Goal: Information Seeking & Learning: Check status

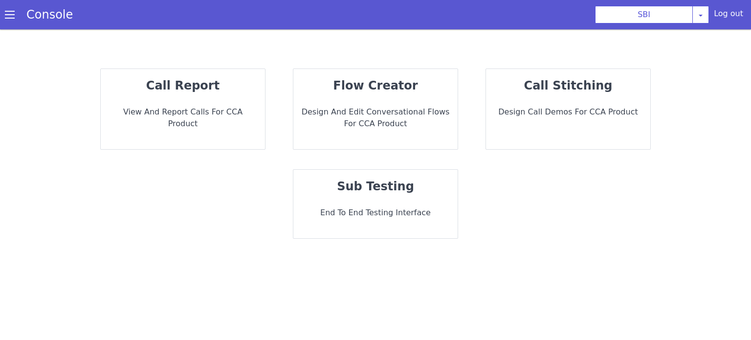
click at [499, 94] on p "call report" at bounding box center [543, 43] width 88 height 138
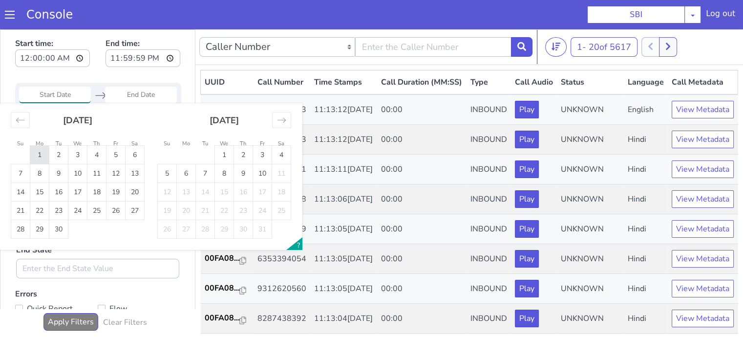
type input "01 Sep 2025"
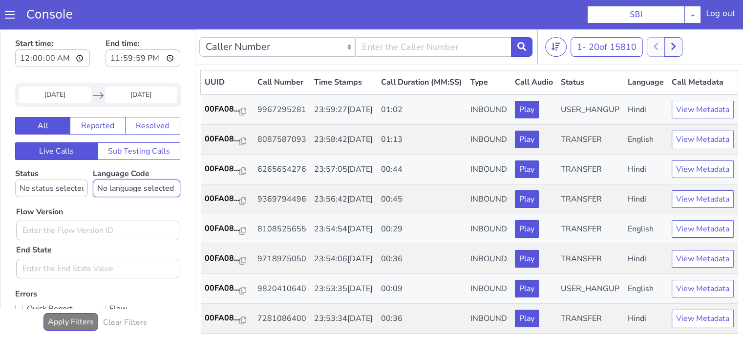
select select "hi"
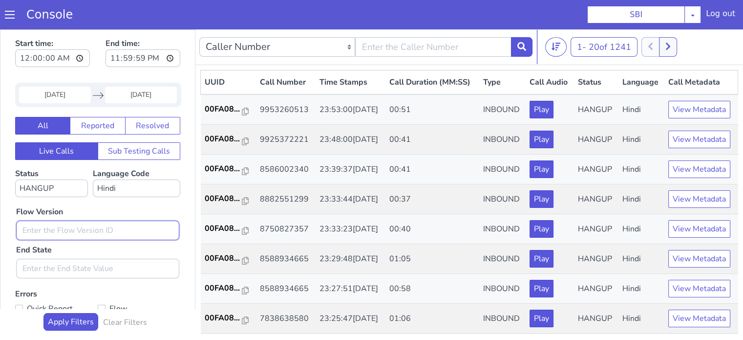
select select "TRANSFER"
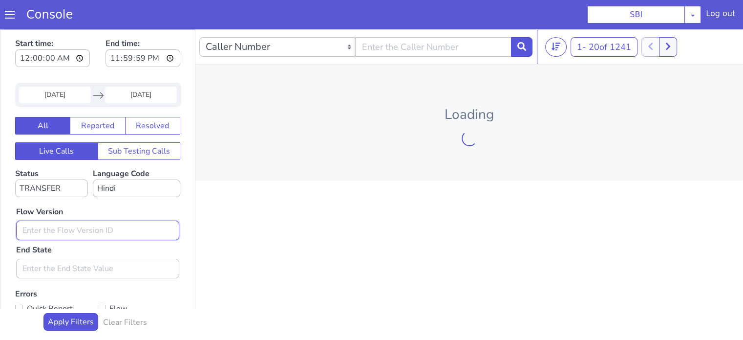
click at [233, 44] on input "text" at bounding box center [233, 51] width 163 height 20
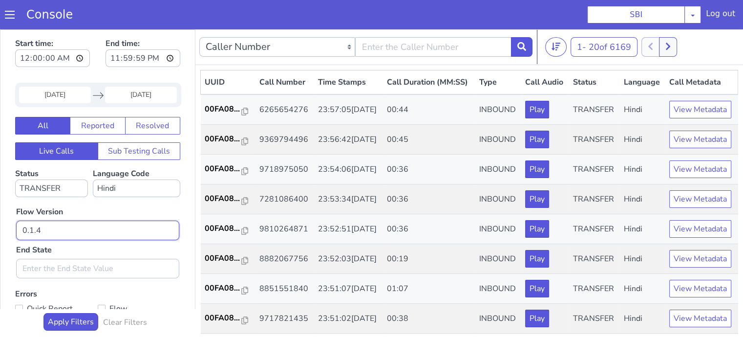
type input "0.1.4"
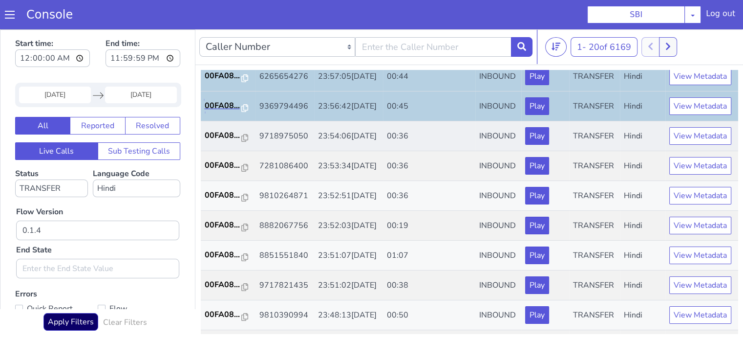
scroll to position [49, 0]
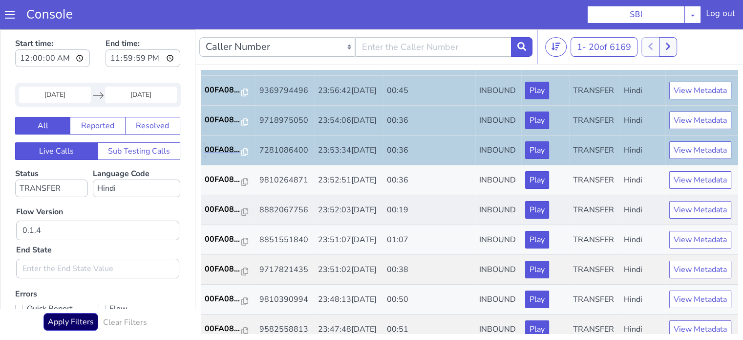
scroll to position [98, 0]
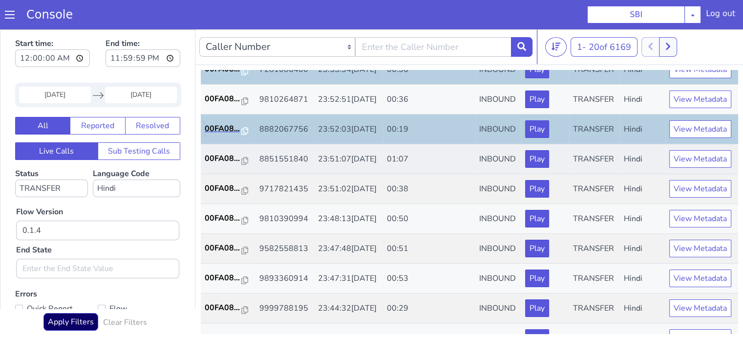
scroll to position [147, 0]
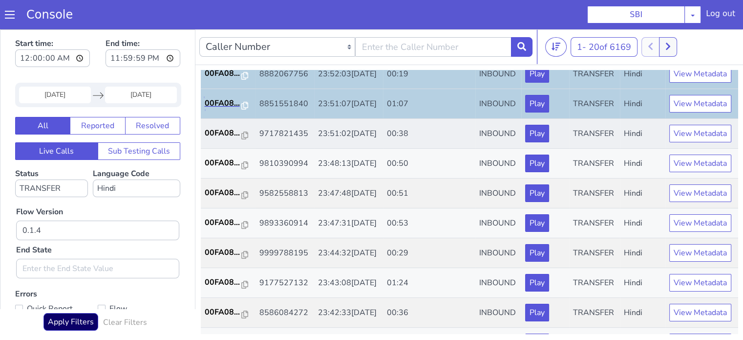
scroll to position [196, 0]
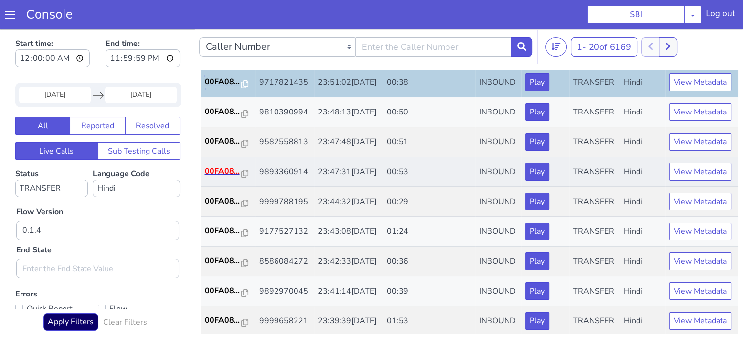
scroll to position [293, 0]
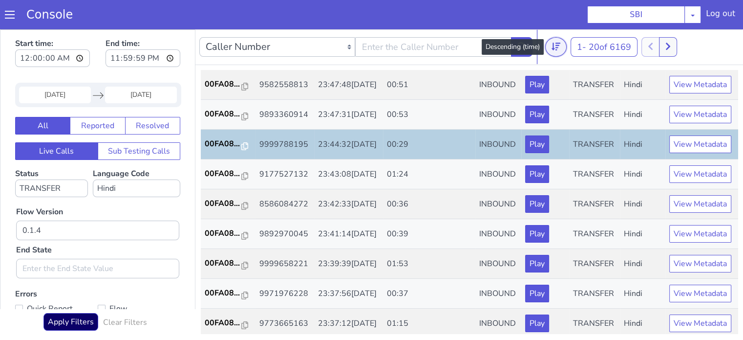
click at [554, 300] on button at bounding box center [547, 300] width 22 height 20
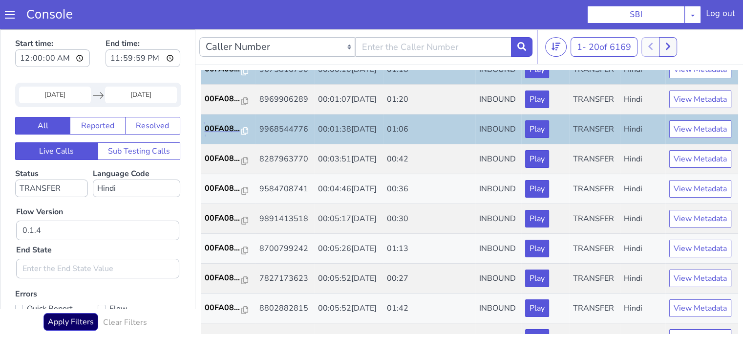
scroll to position [98, 0]
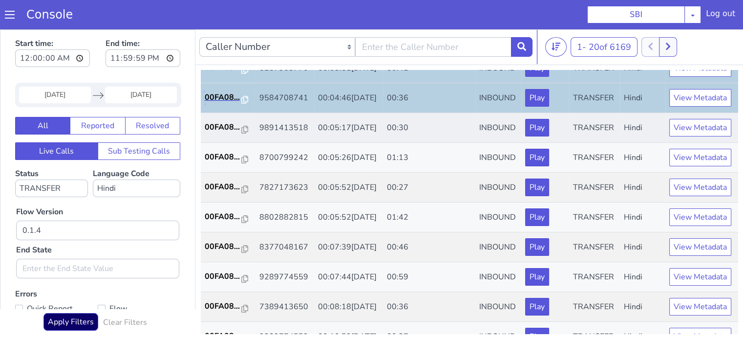
scroll to position [147, 0]
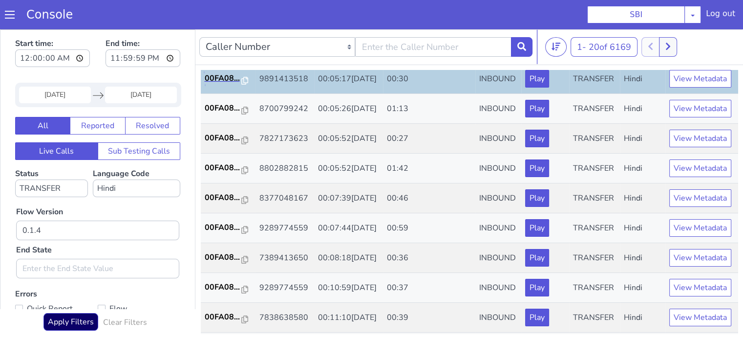
scroll to position [196, 0]
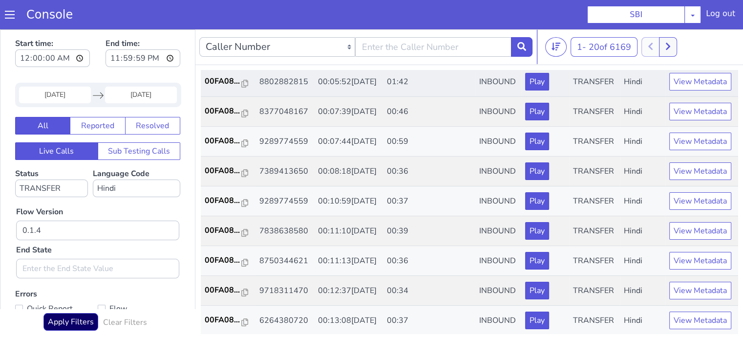
scroll to position [293, 0]
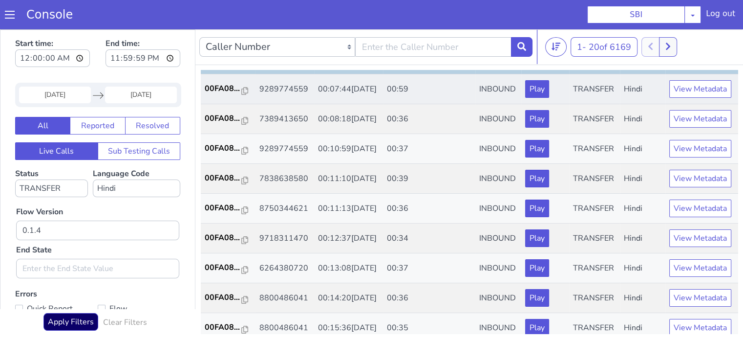
scroll to position [342, 0]
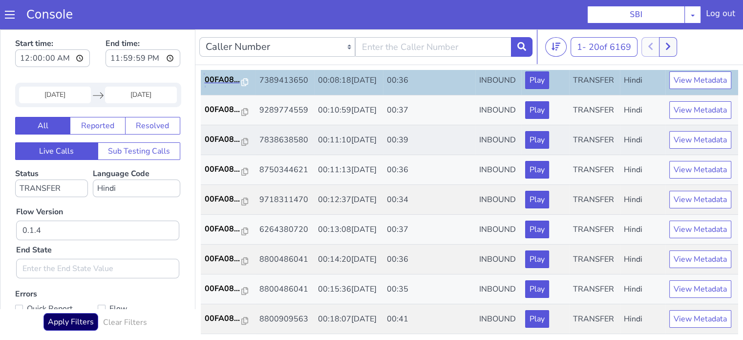
scroll to position [440, 0]
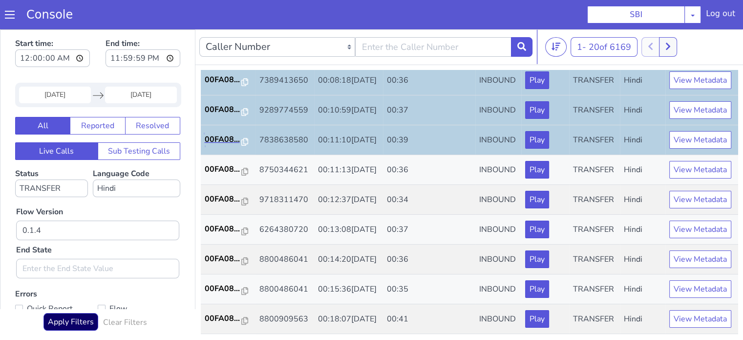
scroll to position [484, 0]
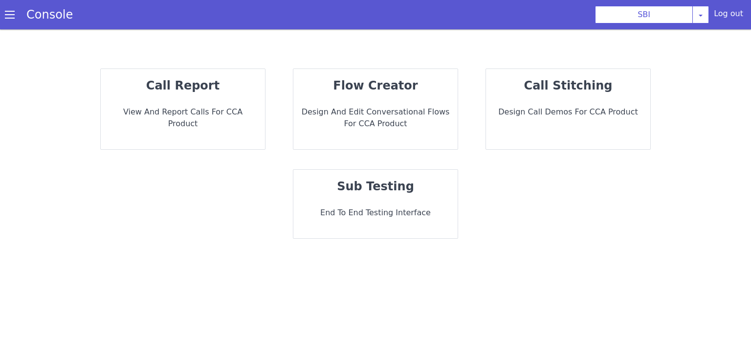
click at [243, 80] on p "call report" at bounding box center [183, 86] width 149 height 18
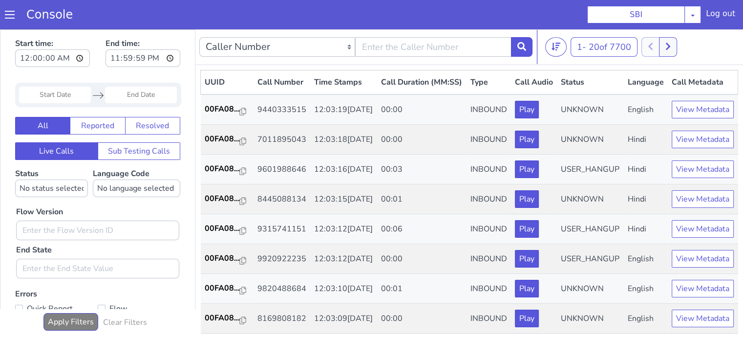
click at [74, 92] on input "Start Date" at bounding box center [55, 95] width 72 height 17
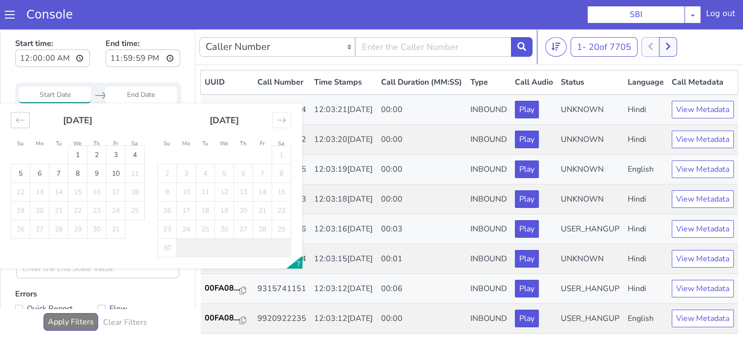
click at [28, 120] on div "Move backward to switch to the previous month." at bounding box center [20, 120] width 19 height 16
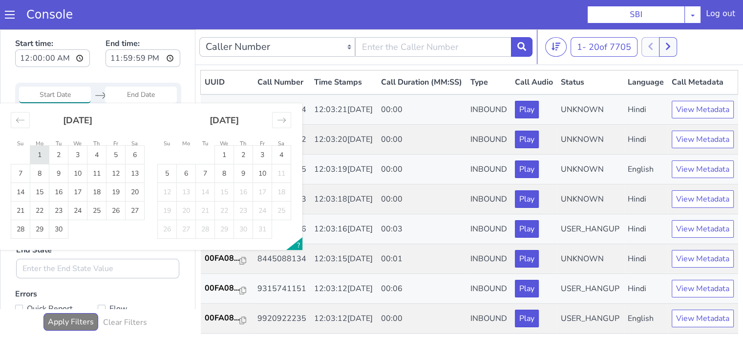
click at [41, 154] on td "1" at bounding box center [39, 155] width 19 height 19
type input "01 Sep 2025"
click at [41, 154] on td "1" at bounding box center [39, 155] width 19 height 19
type input "01 Sep 2025"
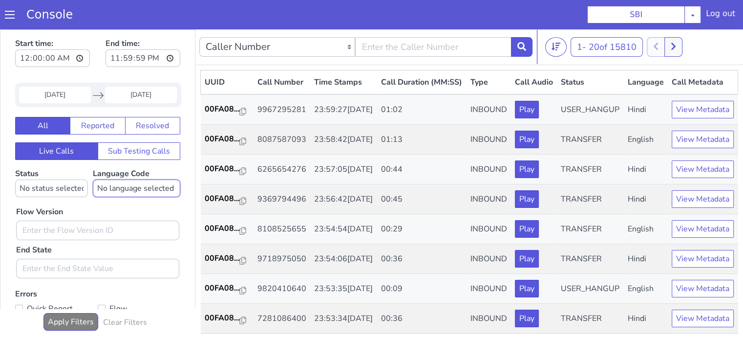
click at [126, 193] on select "No language selected Hindi English Tamil Telugu Kanada Marathi Malayalam Gujara…" at bounding box center [136, 188] width 87 height 18
select select "hi"
click at [93, 179] on select "No language selected Hindi English Tamil Telugu Kanada Marathi Malayalam Gujara…" at bounding box center [136, 188] width 87 height 18
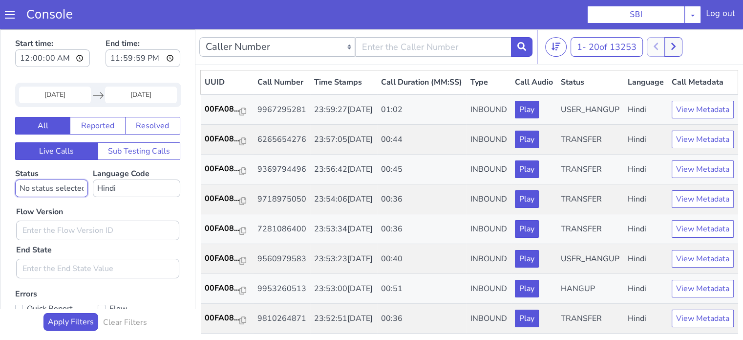
click at [70, 192] on select "No status selected HANGUP USER_HANGUP TRANSFER UNKNOWN" at bounding box center [51, 188] width 73 height 18
select select "TRANSFER"
click at [15, 179] on select "No status selected HANGUP USER_HANGUP TRANSFER UNKNOWN" at bounding box center [51, 188] width 73 height 18
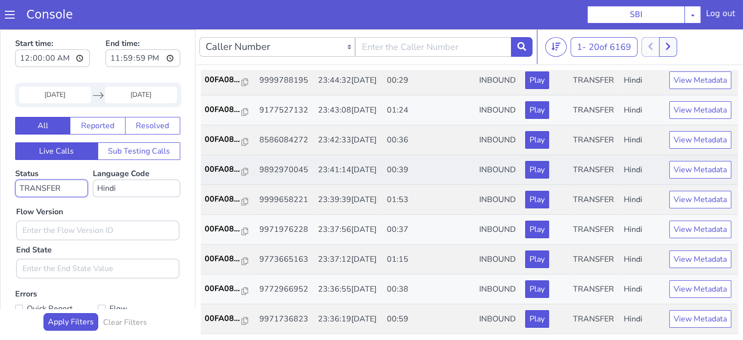
scroll to position [2, 0]
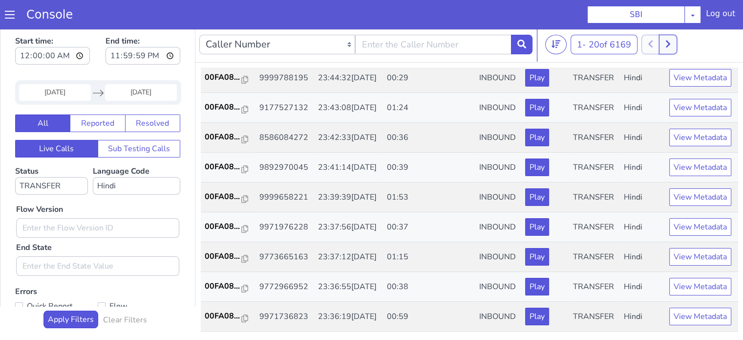
click at [671, 43] on icon at bounding box center [668, 44] width 5 height 9
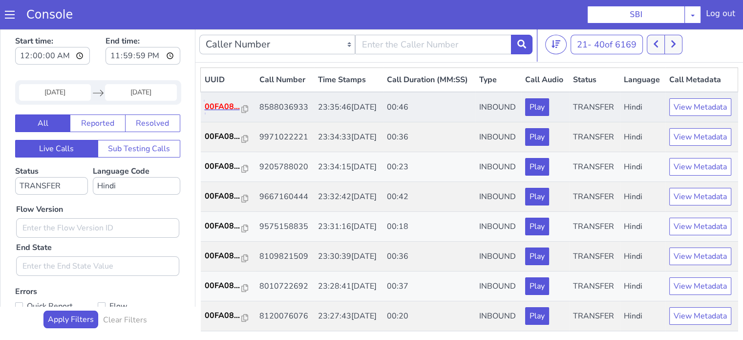
click at [219, 112] on p "00FA08..." at bounding box center [223, 107] width 37 height 12
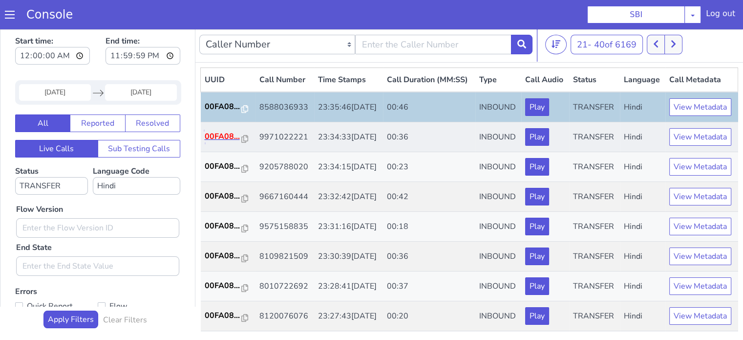
click at [231, 142] on p "00FA08..." at bounding box center [223, 136] width 37 height 12
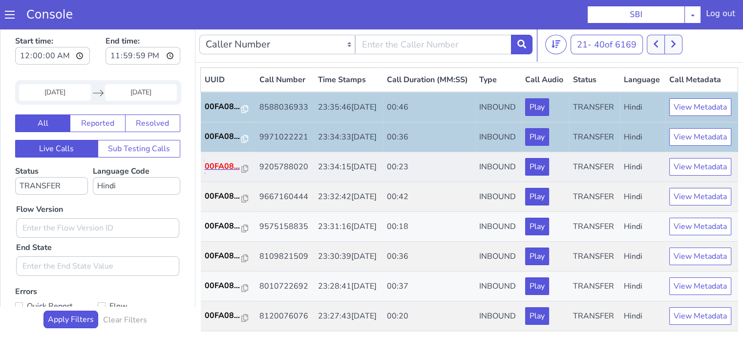
click at [218, 172] on p "00FA08..." at bounding box center [223, 166] width 37 height 12
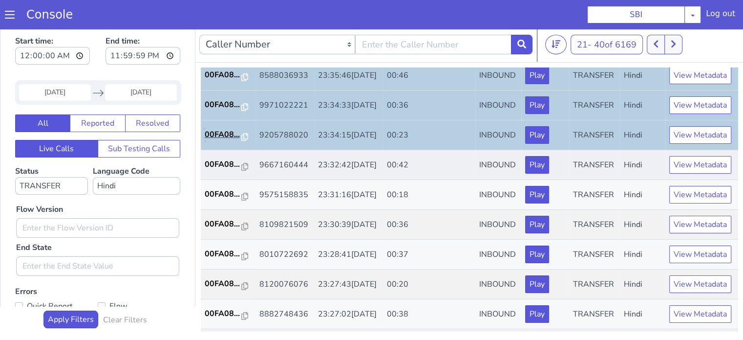
scroll to position [49, 0]
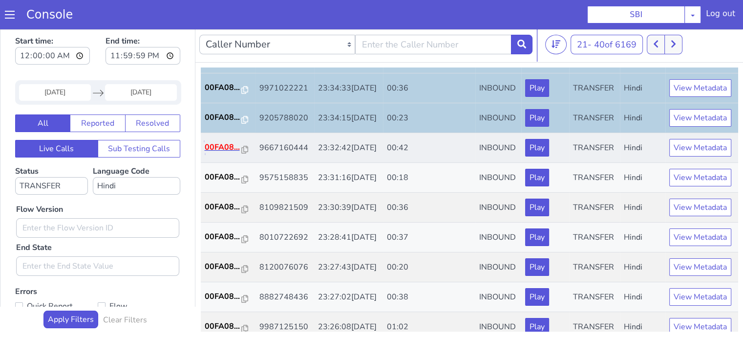
click at [218, 153] on p "00FA08..." at bounding box center [223, 147] width 37 height 12
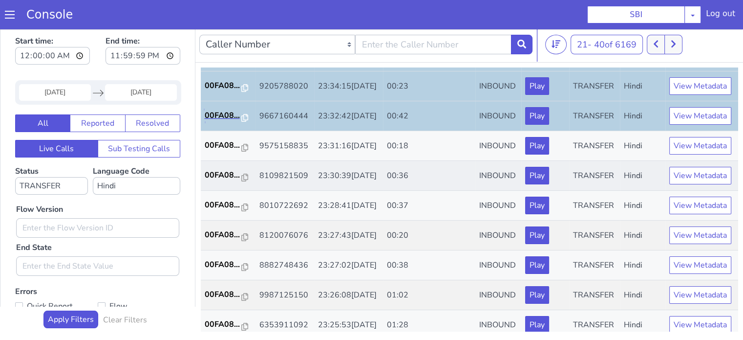
scroll to position [98, 0]
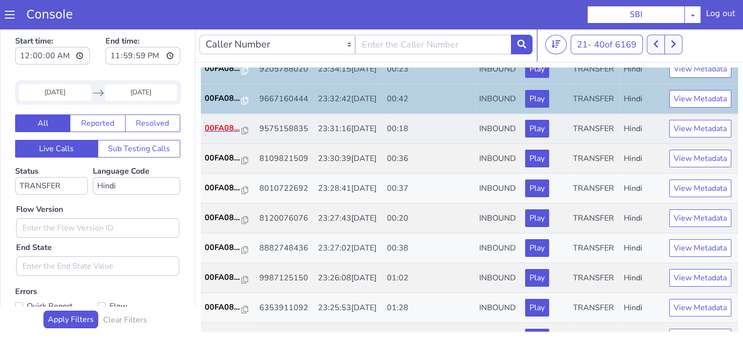
click at [229, 134] on p "00FA08..." at bounding box center [223, 128] width 37 height 12
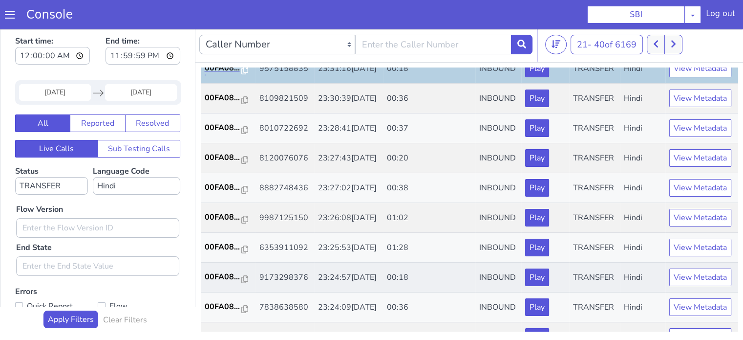
scroll to position [196, 0]
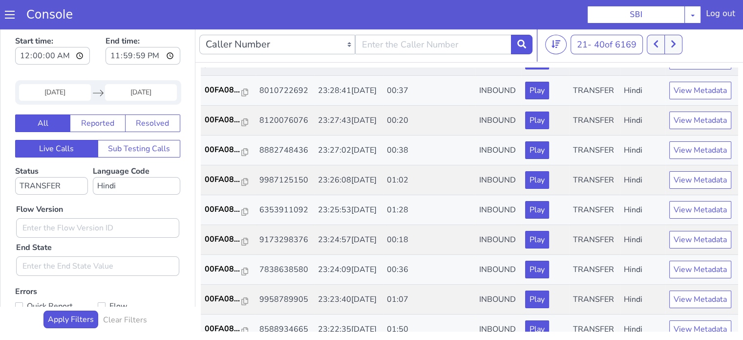
click at [211, 66] on p "00FA08..." at bounding box center [223, 60] width 37 height 12
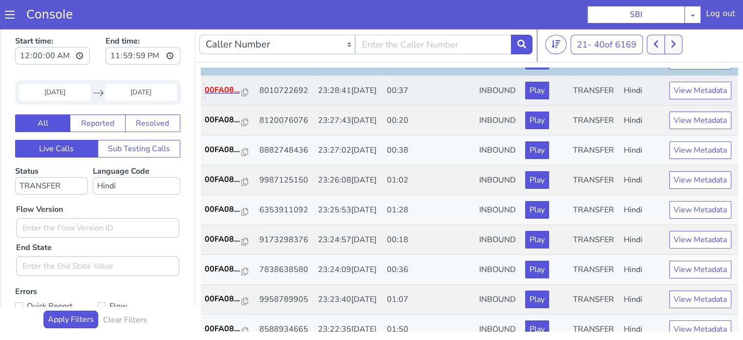
click at [226, 96] on p "00FA08..." at bounding box center [223, 90] width 37 height 12
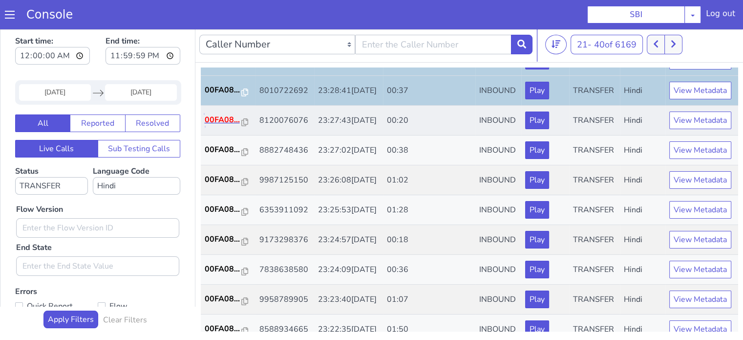
click at [228, 126] on p "00FA08..." at bounding box center [223, 120] width 37 height 12
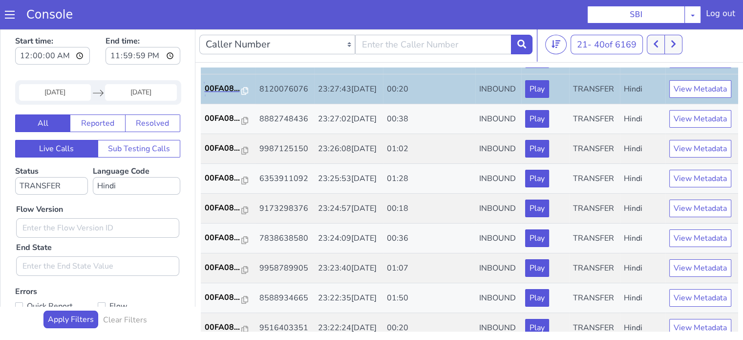
scroll to position [244, 0]
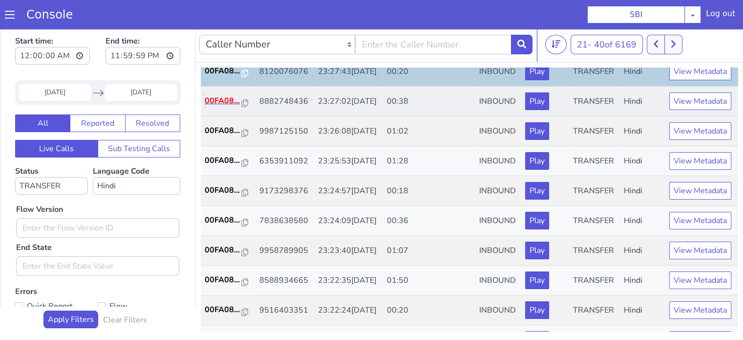
click at [225, 107] on p "00FA08..." at bounding box center [223, 101] width 37 height 12
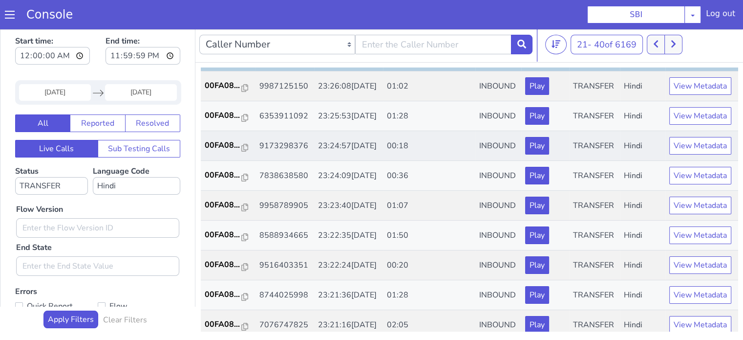
scroll to position [342, 0]
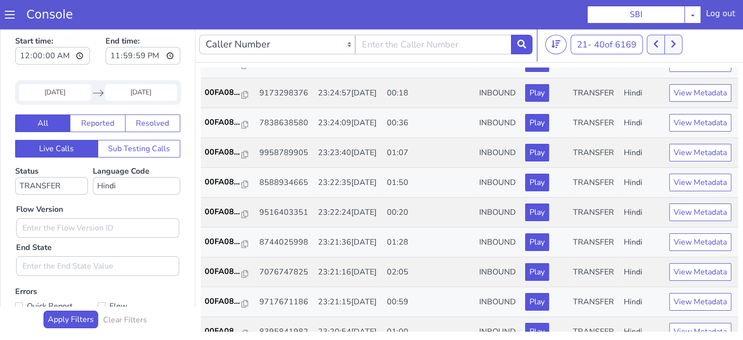
click at [215, 39] on p "00FA08..." at bounding box center [223, 33] width 37 height 12
click at [213, 98] on p "00FA08..." at bounding box center [223, 93] width 37 height 12
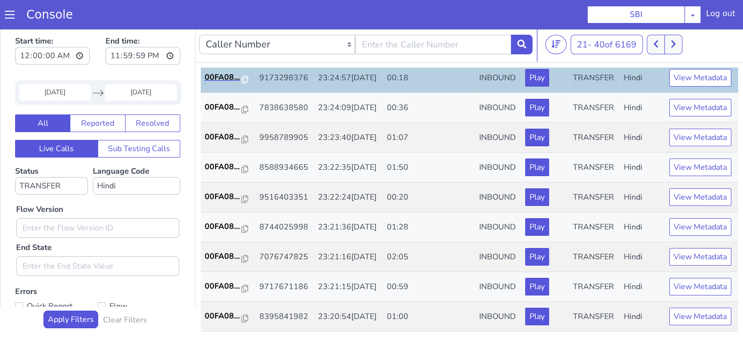
scroll to position [391, 0]
click at [232, 113] on p "00FA08..." at bounding box center [223, 107] width 37 height 12
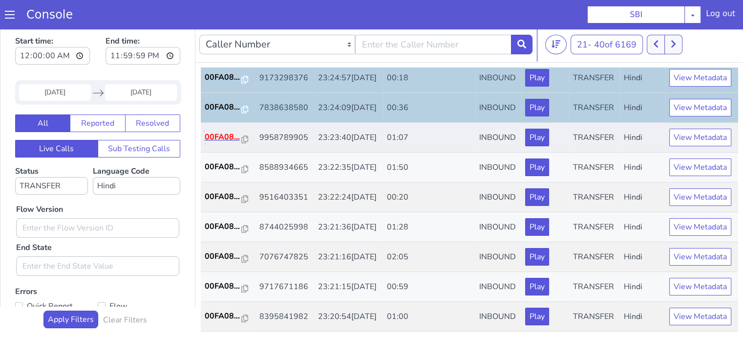
click at [216, 143] on p "00FA08..." at bounding box center [223, 137] width 37 height 12
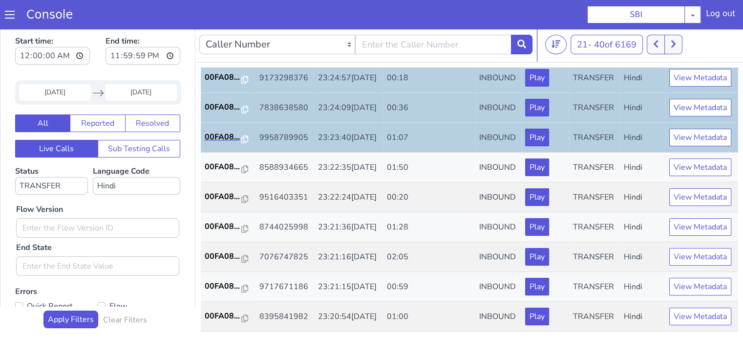
scroll to position [484, 0]
click at [226, 191] on p "00FA08..." at bounding box center [223, 197] width 37 height 12
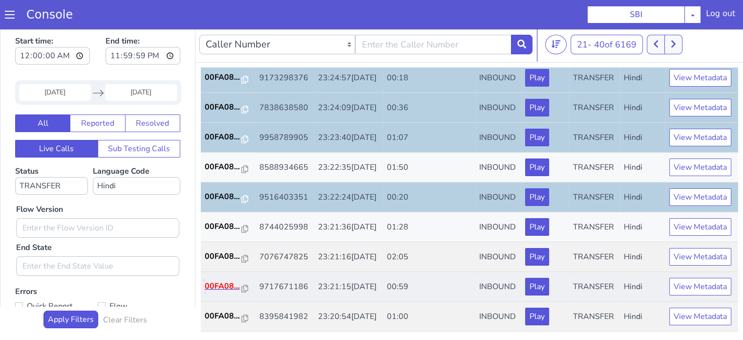
click at [230, 280] on p "00FA08..." at bounding box center [223, 286] width 37 height 12
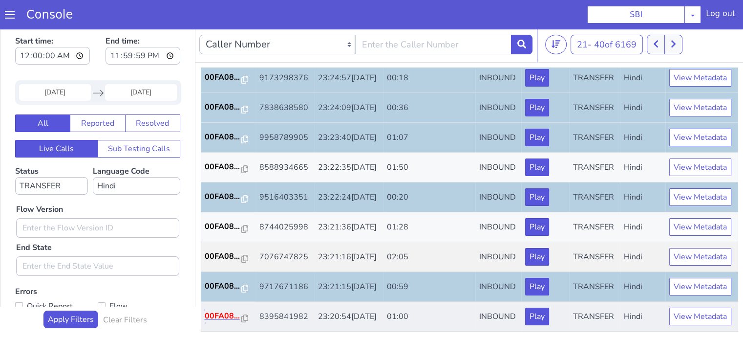
click at [222, 313] on p "00FA08..." at bounding box center [223, 316] width 37 height 12
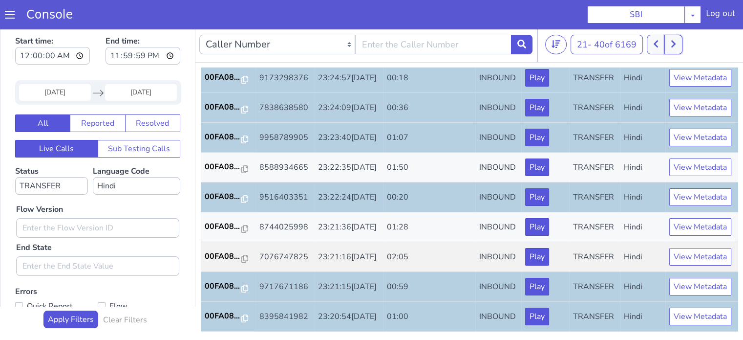
click at [672, 38] on button at bounding box center [674, 45] width 18 height 20
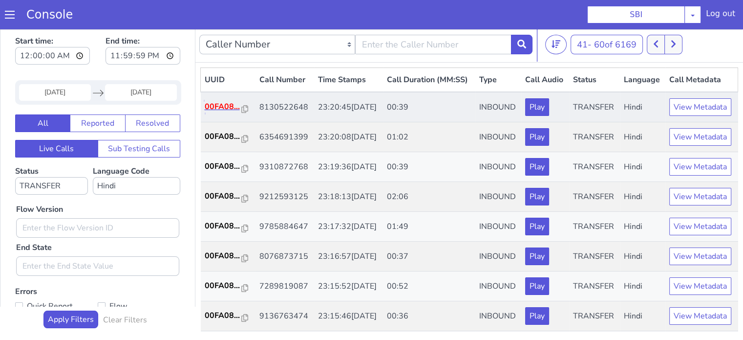
click at [223, 112] on p "00FA08..." at bounding box center [223, 107] width 37 height 12
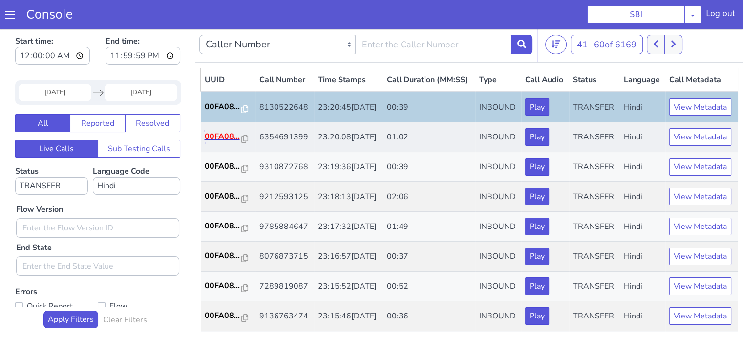
click at [220, 142] on p "00FA08..." at bounding box center [223, 136] width 37 height 12
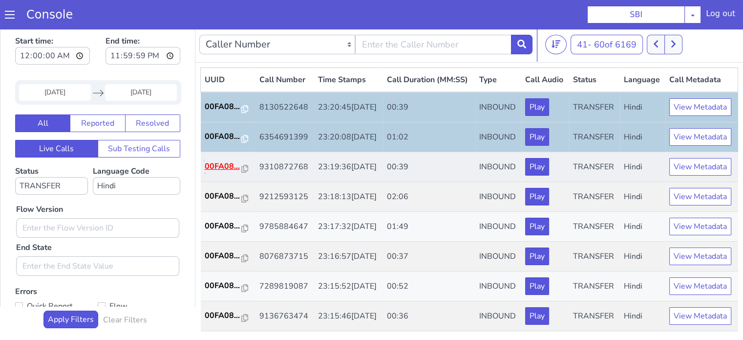
click at [216, 172] on p "00FA08..." at bounding box center [223, 166] width 37 height 12
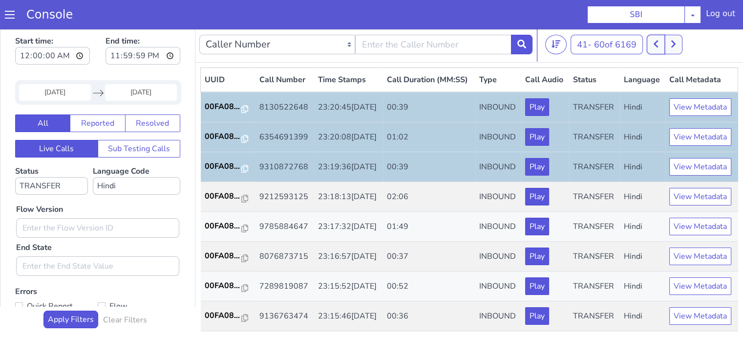
click at [654, 41] on button at bounding box center [656, 45] width 18 height 20
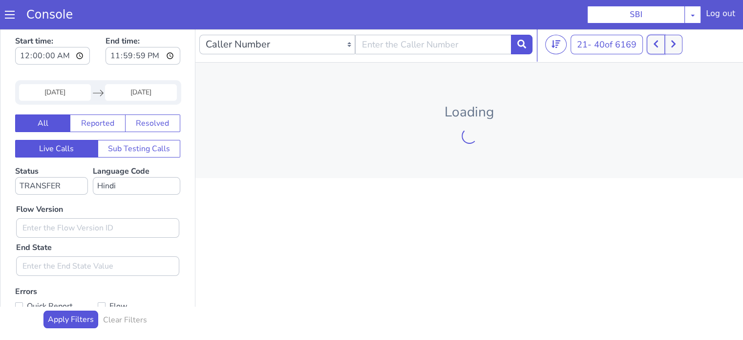
click at [655, 41] on icon at bounding box center [655, 44] width 5 height 9
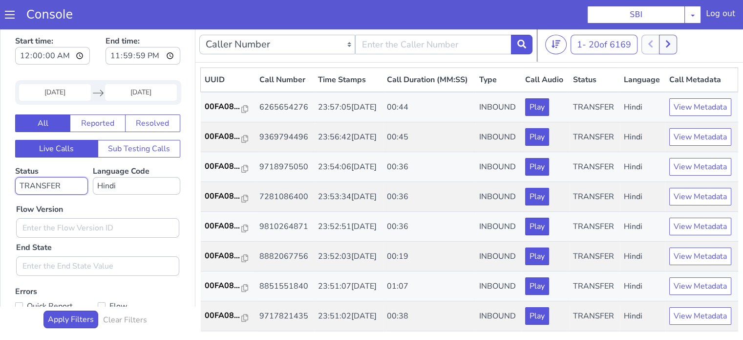
click at [59, 184] on select "No status selected HANGUP USER_HANGUP TRANSFER UNKNOWN" at bounding box center [51, 186] width 73 height 18
select select
click at [15, 177] on select "No status selected HANGUP USER_HANGUP TRANSFER UNKNOWN" at bounding box center [51, 186] width 73 height 18
click at [127, 220] on input "text" at bounding box center [97, 228] width 163 height 20
type input "0.1.4"
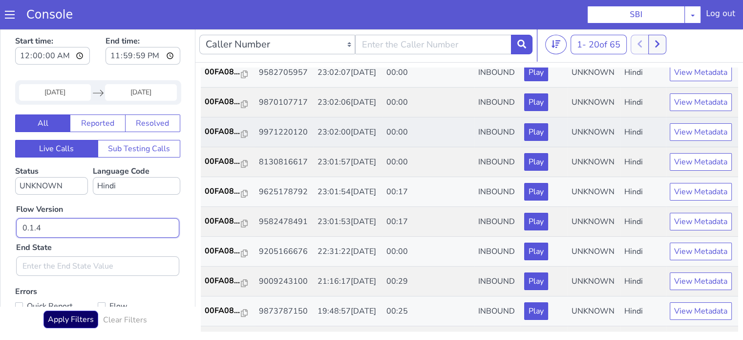
scroll to position [98, 0]
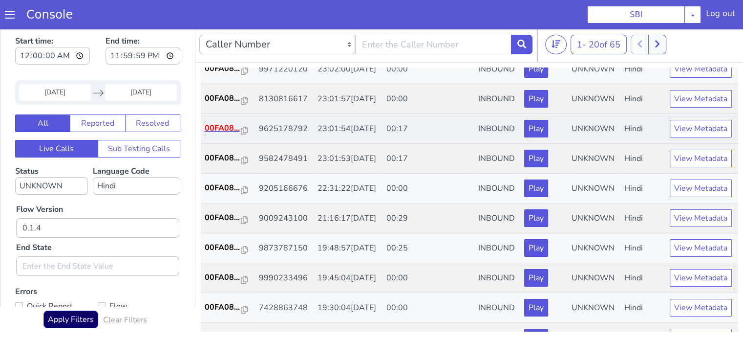
click at [224, 134] on p "00FA08..." at bounding box center [223, 128] width 37 height 12
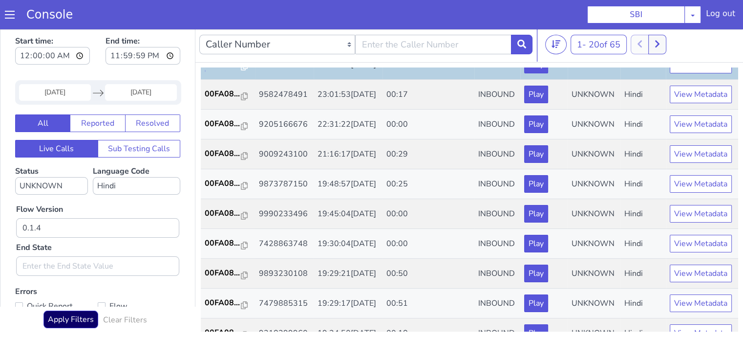
scroll to position [196, 0]
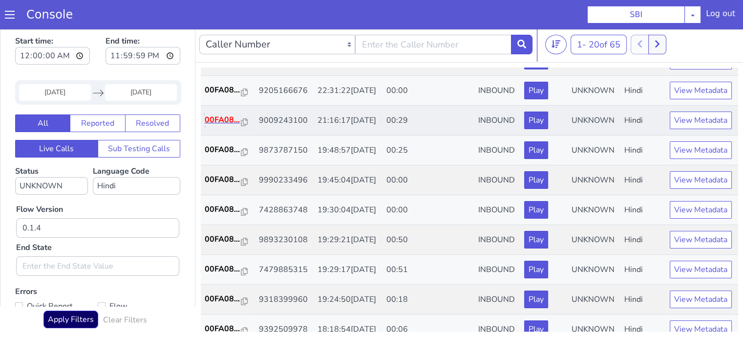
click at [234, 126] on p "00FA08..." at bounding box center [223, 120] width 37 height 12
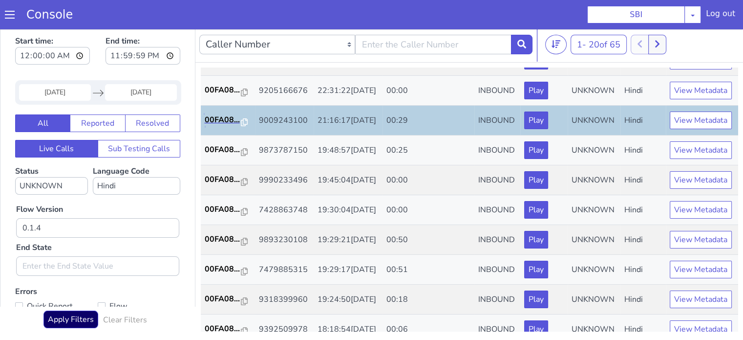
scroll to position [244, 0]
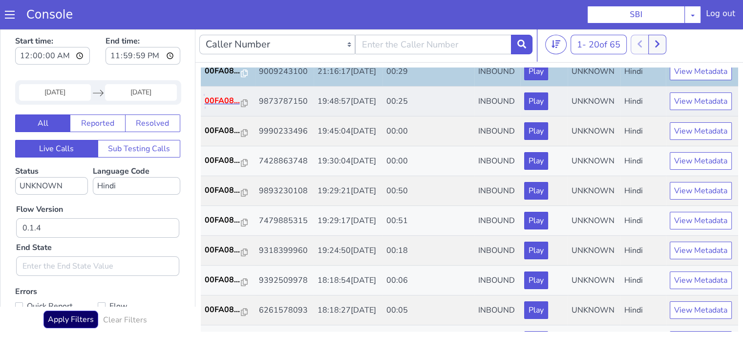
click at [225, 107] on p "00FA08..." at bounding box center [223, 101] width 37 height 12
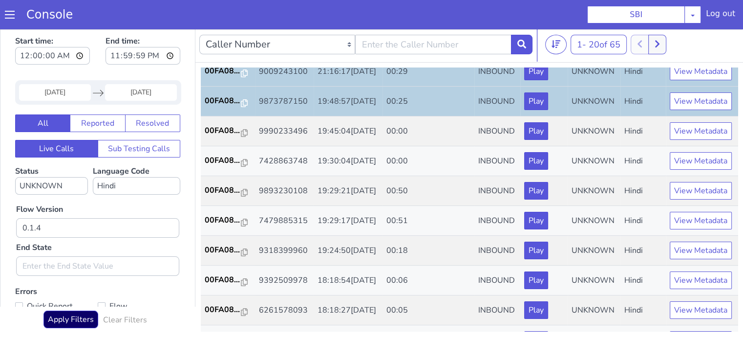
click at [61, 91] on input "01 Sep 2025" at bounding box center [55, 92] width 72 height 17
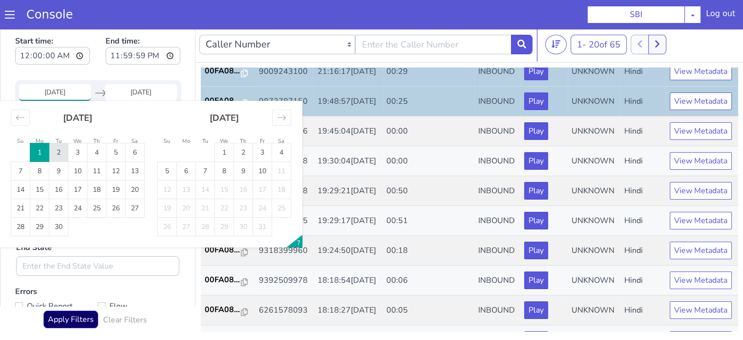
click at [61, 152] on td "2" at bounding box center [58, 152] width 19 height 19
type input "02 Sep 2025"
click at [63, 153] on td "2" at bounding box center [58, 152] width 19 height 19
type input "02 Sep 2025"
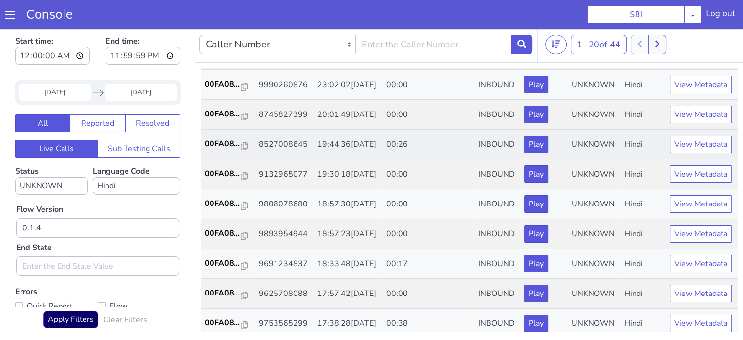
scroll to position [98, 0]
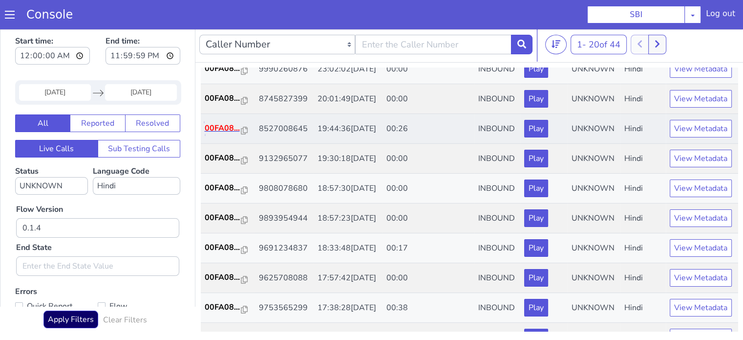
click at [233, 134] on p "00FA08..." at bounding box center [223, 128] width 37 height 12
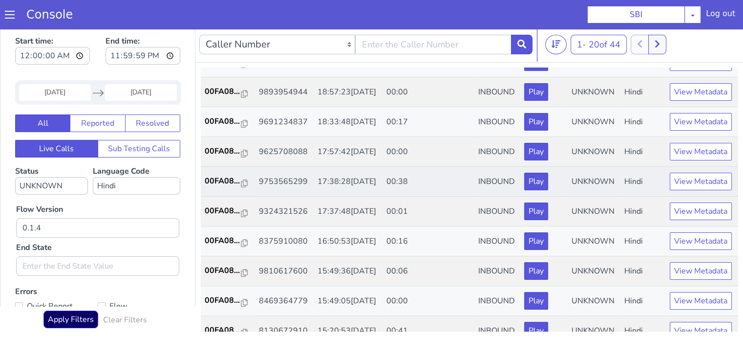
scroll to position [293, 0]
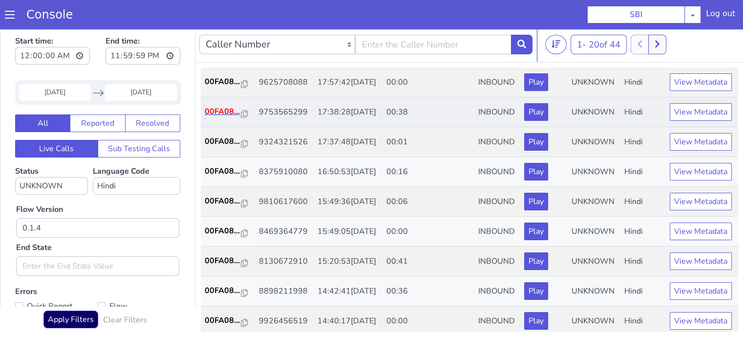
click at [217, 117] on p "00FA08..." at bounding box center [223, 112] width 37 height 12
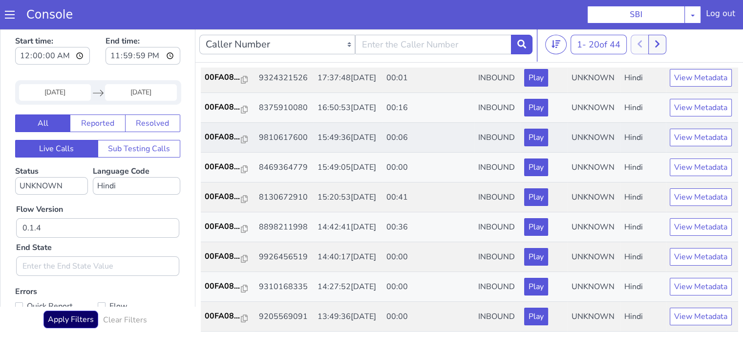
scroll to position [484, 0]
click at [221, 191] on p "00FA08..." at bounding box center [223, 197] width 37 height 12
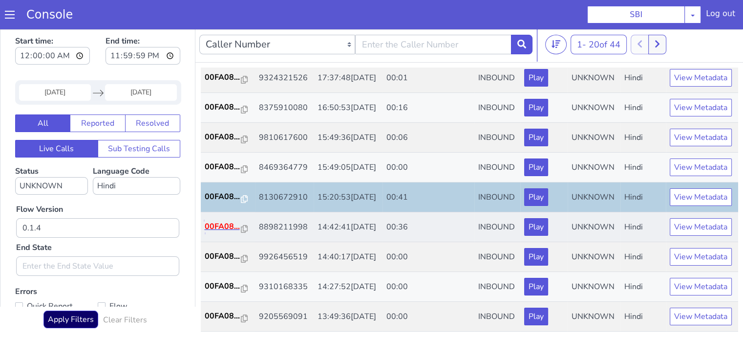
click at [209, 220] on p "00FA08..." at bounding box center [223, 226] width 37 height 12
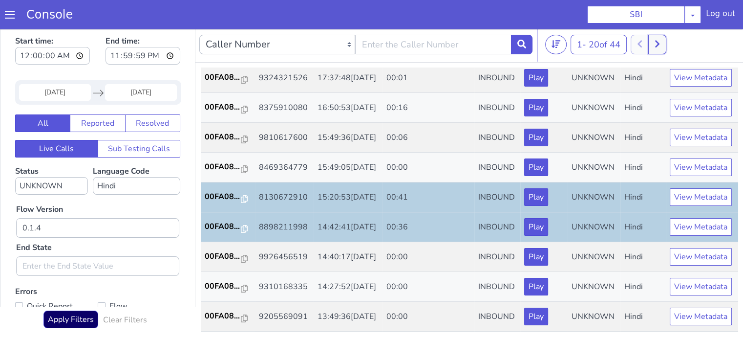
click at [660, 48] on icon at bounding box center [657, 44] width 5 height 9
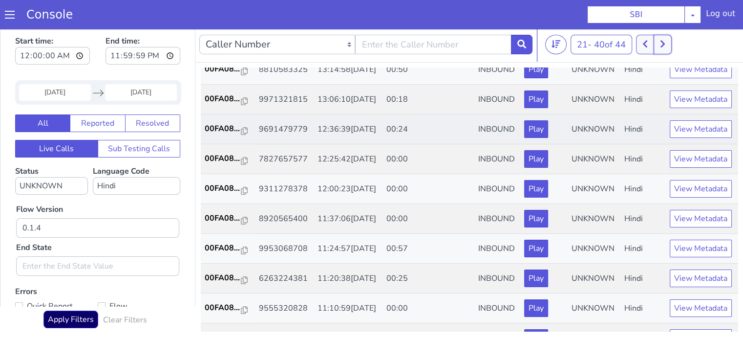
scroll to position [98, 0]
click at [219, 134] on p "00FA08..." at bounding box center [223, 128] width 37 height 12
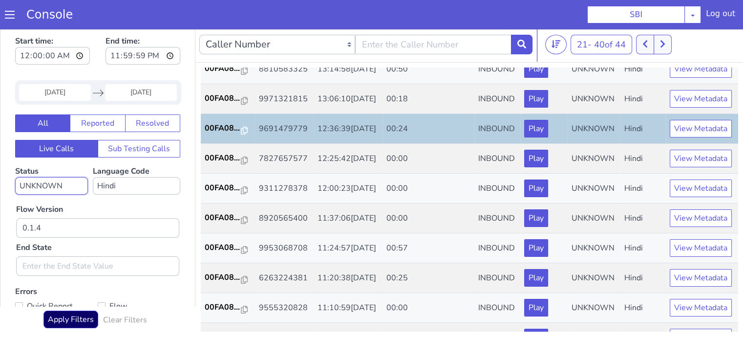
click at [65, 184] on select "No status selected HANGUP USER_HANGUP TRANSFER UNKNOWN" at bounding box center [51, 186] width 73 height 18
select select "TRANSFER"
click at [15, 177] on select "No status selected HANGUP USER_HANGUP TRANSFER UNKNOWN" at bounding box center [51, 186] width 73 height 18
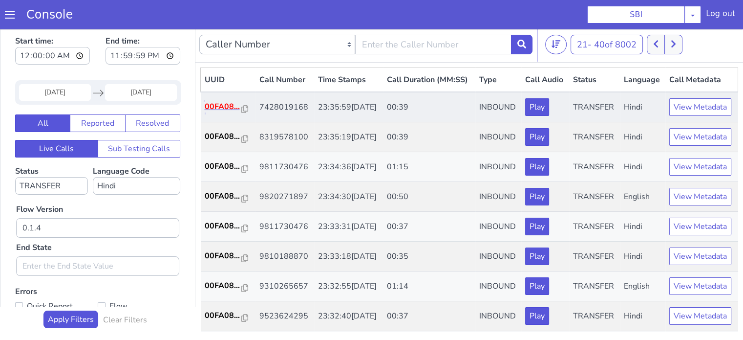
click at [213, 112] on p "00FA08..." at bounding box center [223, 107] width 37 height 12
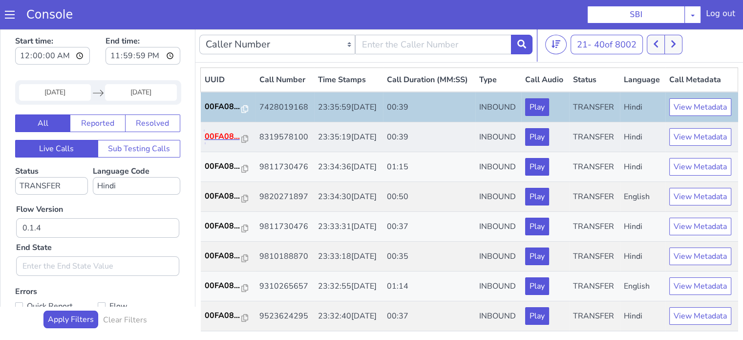
click at [217, 142] on p "00FA08..." at bounding box center [223, 136] width 37 height 12
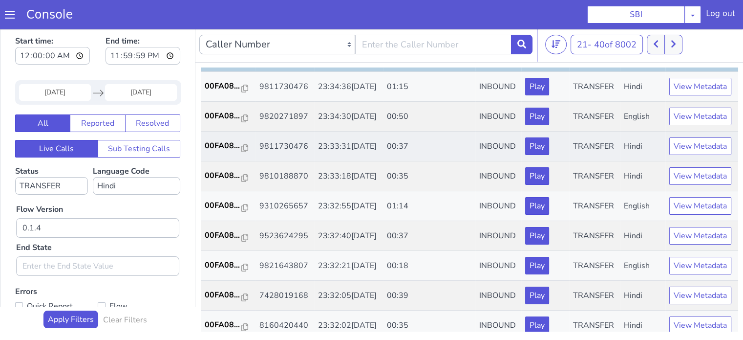
scroll to position [98, 0]
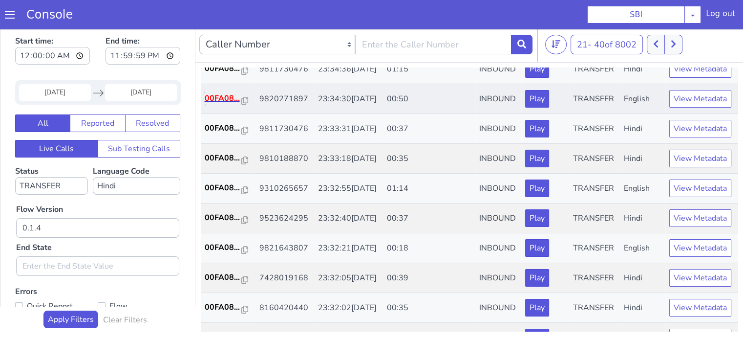
click at [222, 104] on p "00FA08..." at bounding box center [223, 98] width 37 height 12
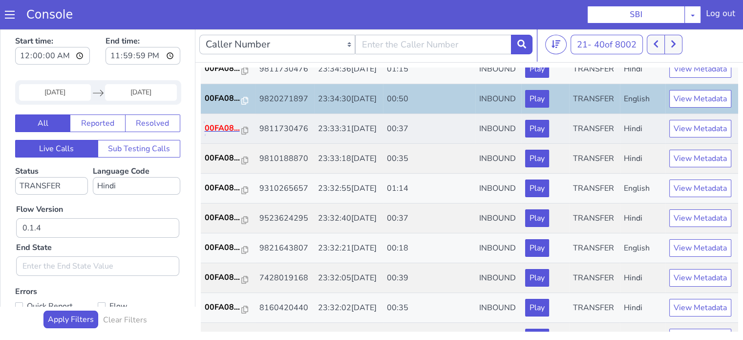
click at [229, 134] on p "00FA08..." at bounding box center [223, 128] width 37 height 12
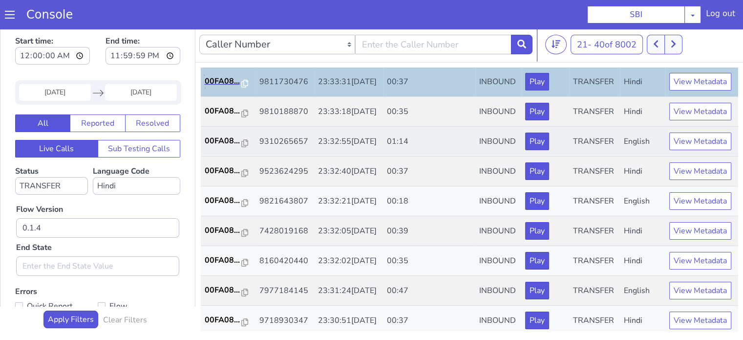
scroll to position [147, 0]
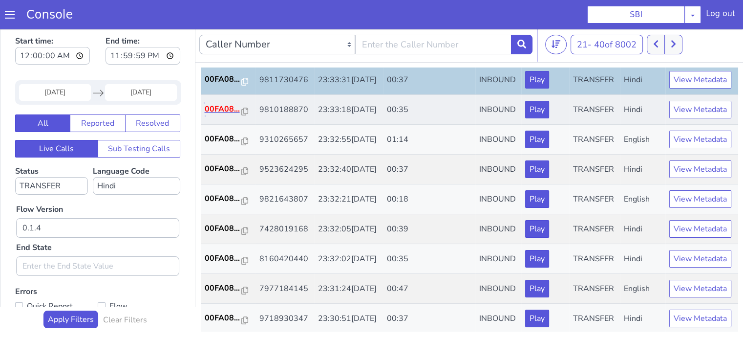
click at [237, 115] on p "00FA08..." at bounding box center [223, 109] width 37 height 12
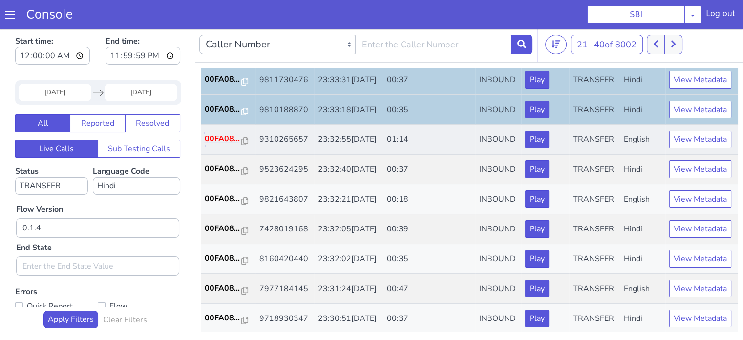
click at [225, 145] on p "00FA08..." at bounding box center [223, 139] width 37 height 12
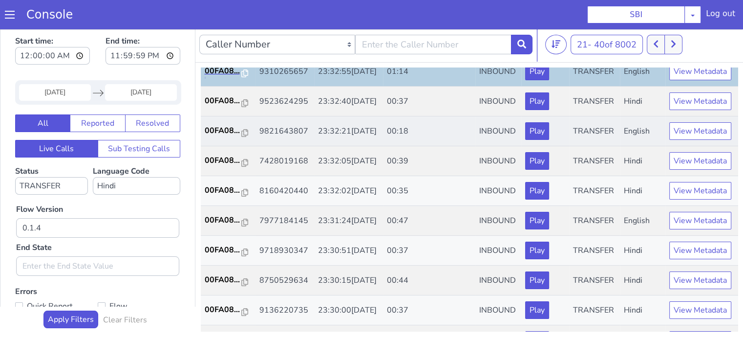
scroll to position [244, 0]
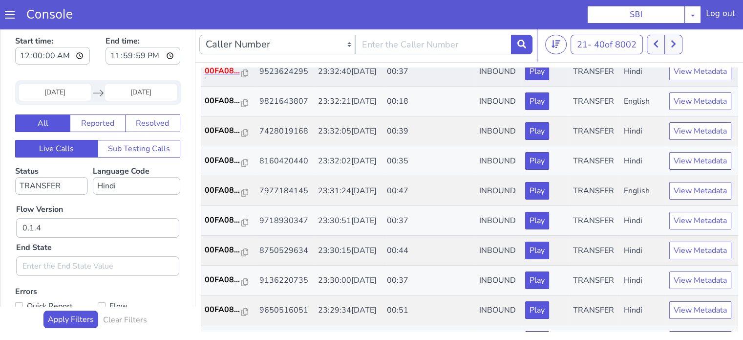
click at [218, 77] on p "00FA08..." at bounding box center [223, 71] width 37 height 12
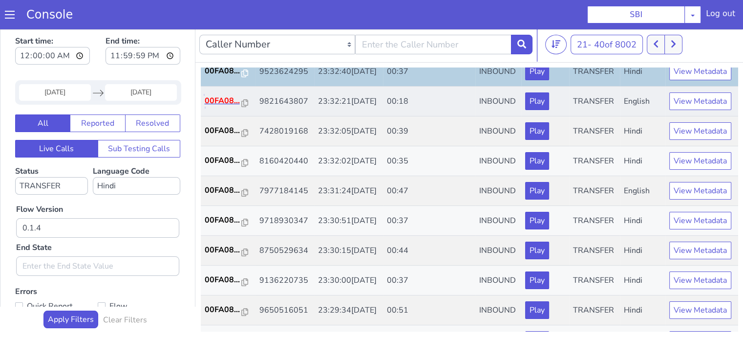
click at [207, 107] on p "00FA08..." at bounding box center [223, 101] width 37 height 12
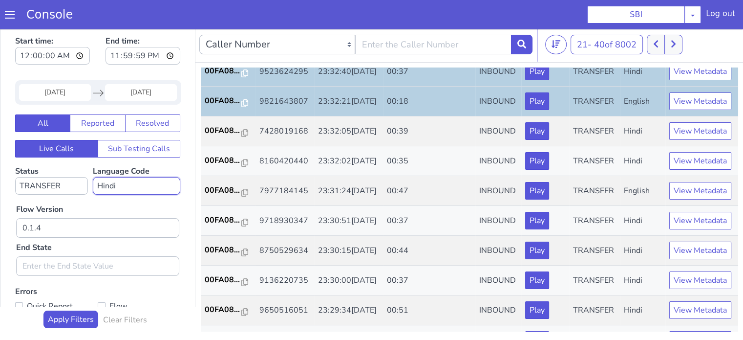
click at [131, 184] on select "No language selected Hindi English Tamil Telugu Kanada Marathi Malayalam Gujara…" at bounding box center [136, 186] width 87 height 18
click at [93, 177] on select "No language selected Hindi English Tamil Telugu Kanada Marathi Malayalam Gujara…" at bounding box center [136, 186] width 87 height 18
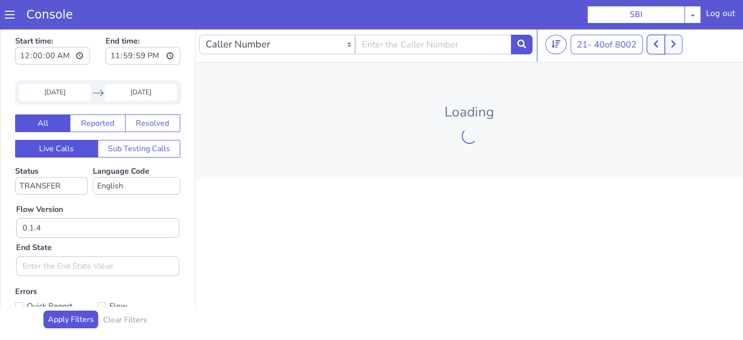
click at [661, 50] on button at bounding box center [656, 45] width 18 height 20
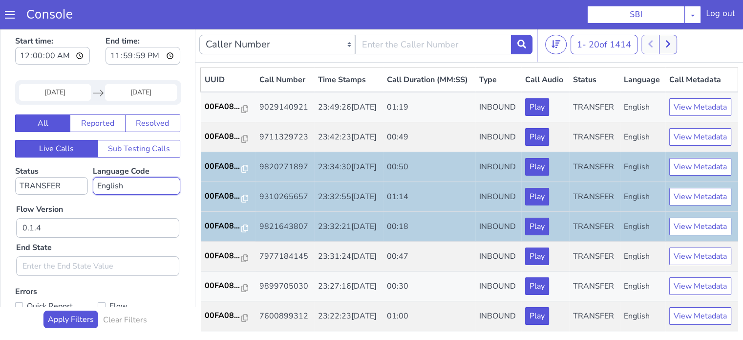
click at [137, 185] on select "No language selected Hindi English Tamil Telugu Kanada Marathi Malayalam Gujara…" at bounding box center [136, 186] width 87 height 18
select select "hi"
click at [93, 177] on select "No language selected Hindi English Tamil Telugu Kanada Marathi Malayalam Gujara…" at bounding box center [136, 186] width 87 height 18
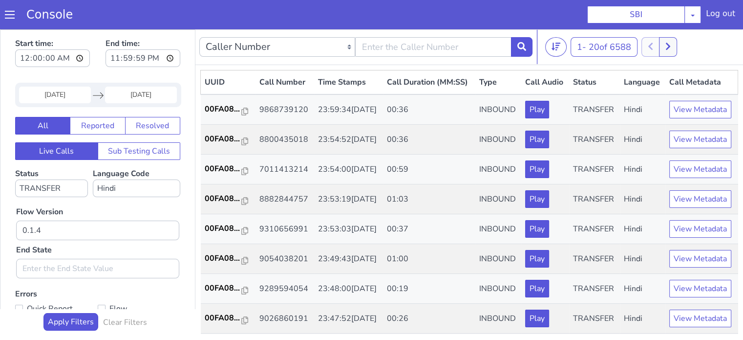
click at [142, 213] on div "Flow Version 0.1.4 End State" at bounding box center [97, 237] width 173 height 81
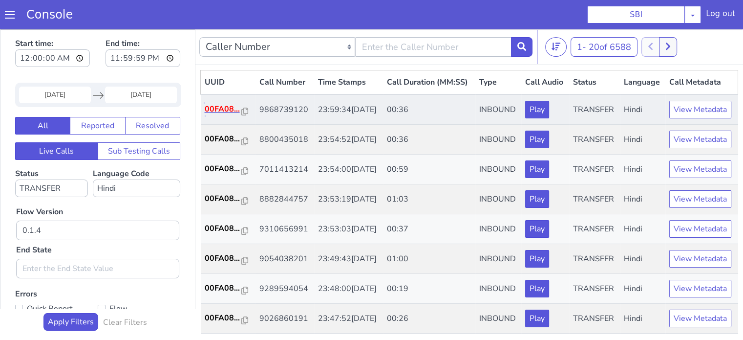
click at [218, 115] on p "00FA08..." at bounding box center [223, 109] width 37 height 12
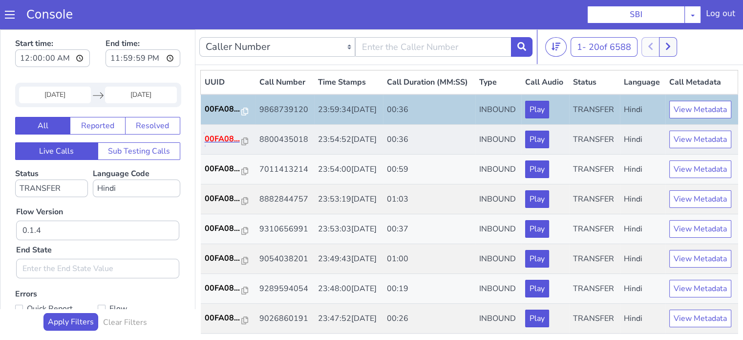
click at [212, 145] on p "00FA08..." at bounding box center [223, 139] width 37 height 12
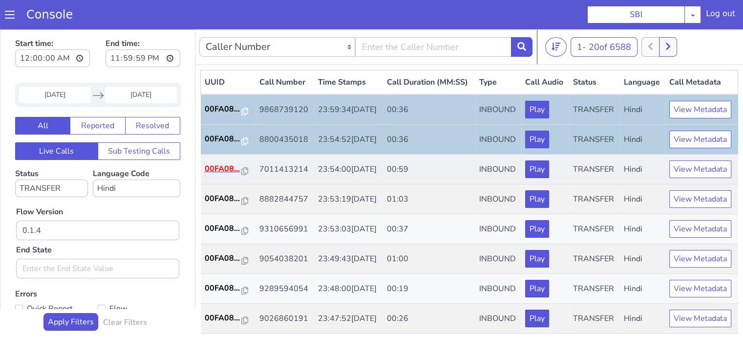
click at [217, 174] on p "00FA08..." at bounding box center [223, 169] width 37 height 12
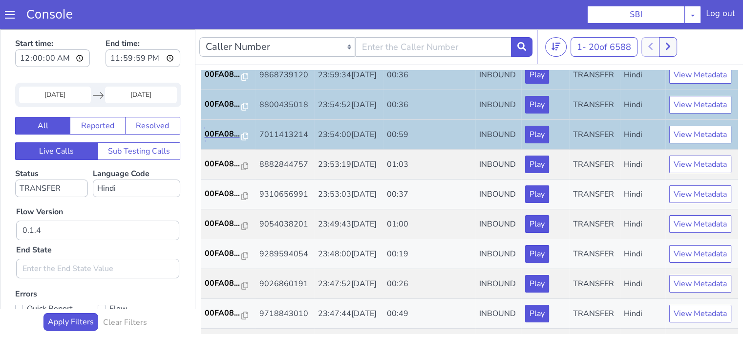
scroll to position [98, 0]
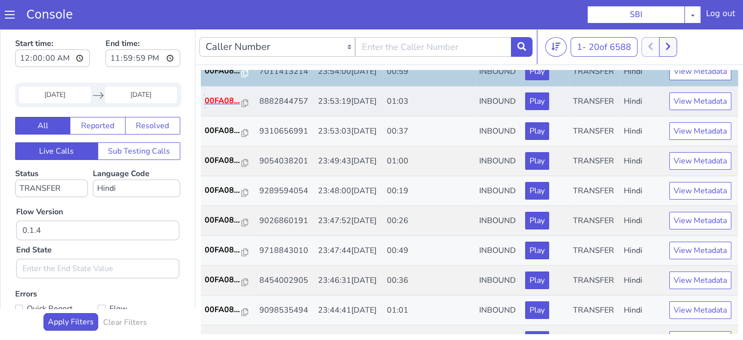
click at [225, 107] on p "00FA08..." at bounding box center [223, 101] width 37 height 12
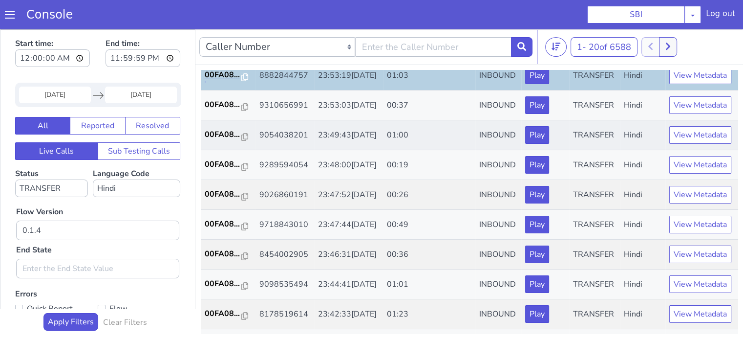
scroll to position [147, 0]
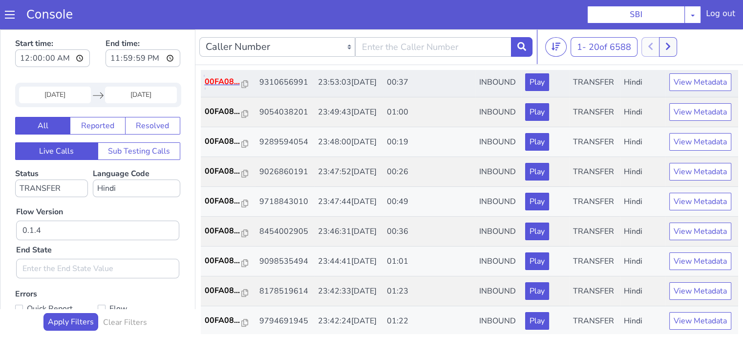
click at [212, 87] on p "00FA08..." at bounding box center [223, 82] width 37 height 12
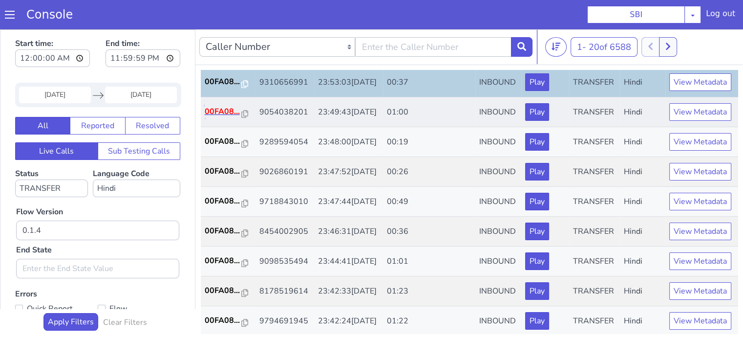
click at [213, 117] on p "00FA08..." at bounding box center [223, 112] width 37 height 12
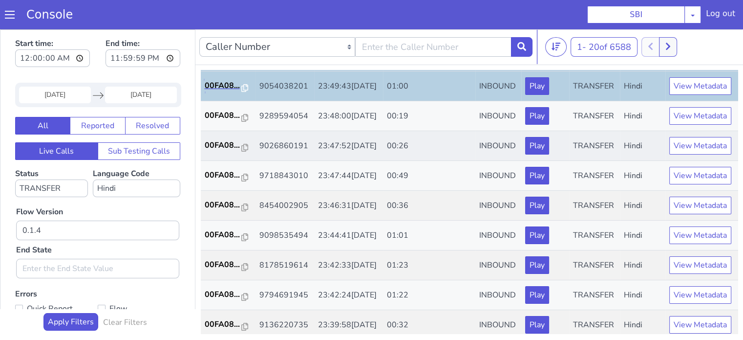
scroll to position [196, 0]
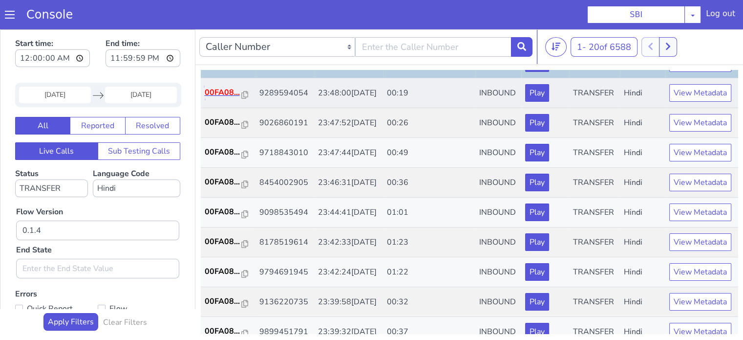
click at [226, 98] on p "00FA08..." at bounding box center [223, 93] width 37 height 12
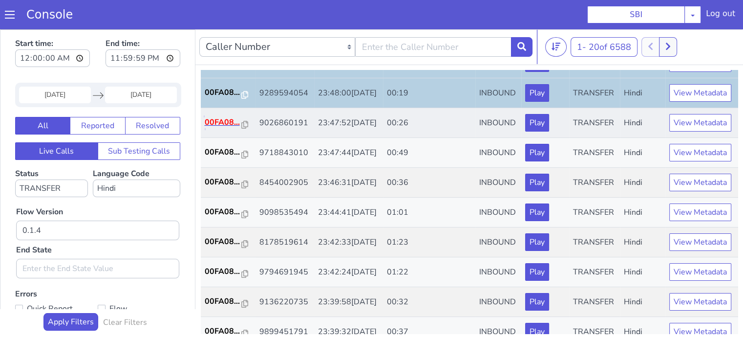
click at [225, 128] on p "00FA08..." at bounding box center [223, 122] width 37 height 12
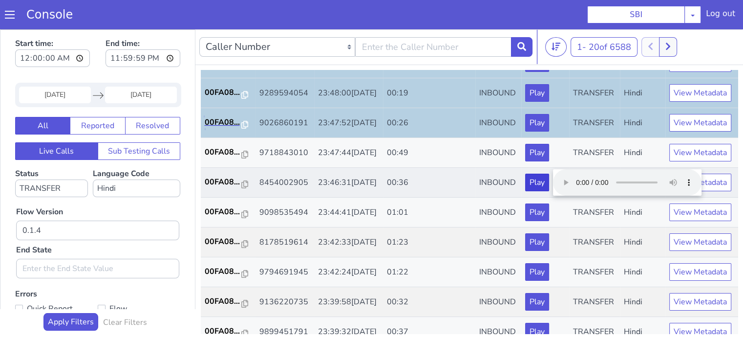
scroll to position [244, 0]
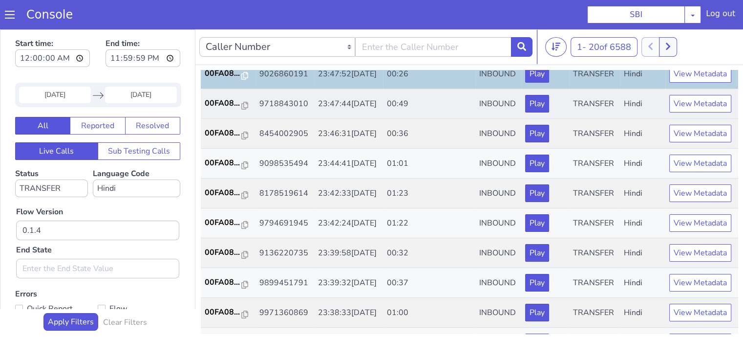
click at [230, 119] on td "00FA08..." at bounding box center [228, 104] width 55 height 30
click at [228, 109] on p "00FA08..." at bounding box center [223, 103] width 37 height 12
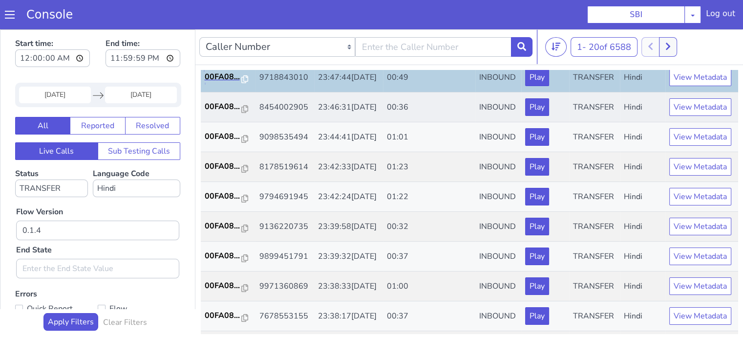
scroll to position [293, 0]
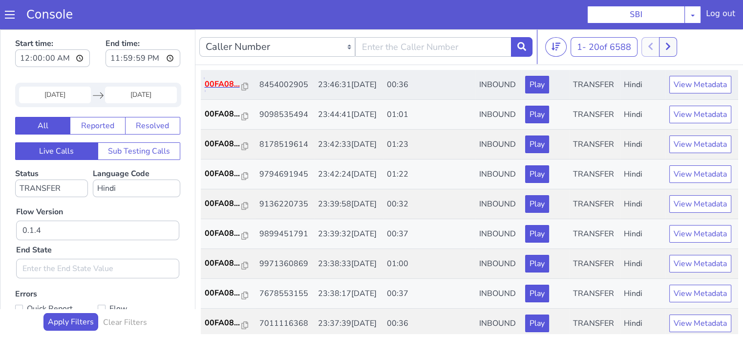
click at [231, 90] on p "00FA08..." at bounding box center [223, 84] width 37 height 12
